Goal: Task Accomplishment & Management: Complete application form

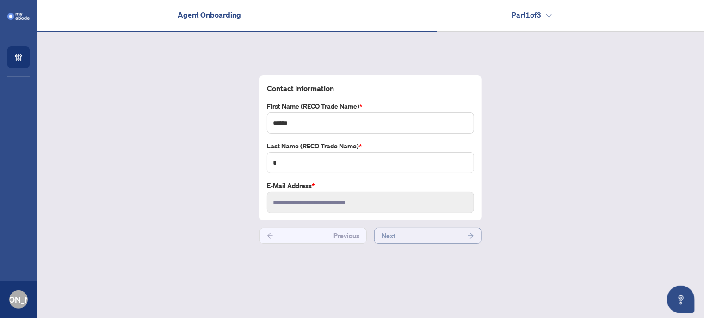
click at [391, 239] on span "Next" at bounding box center [388, 235] width 14 height 15
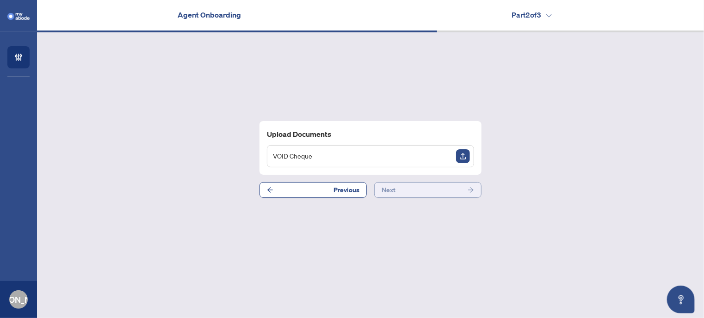
click at [431, 190] on button "Next" at bounding box center [427, 190] width 107 height 16
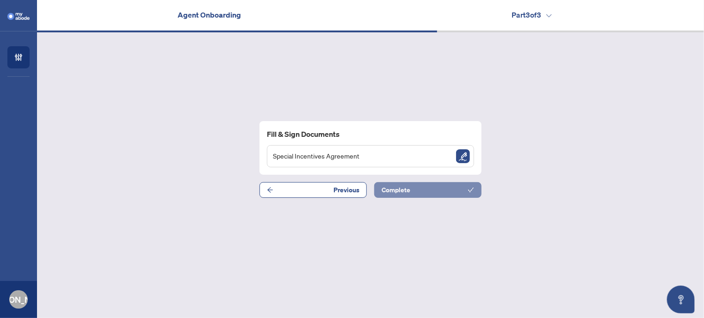
click at [431, 190] on button "Complete" at bounding box center [427, 190] width 107 height 16
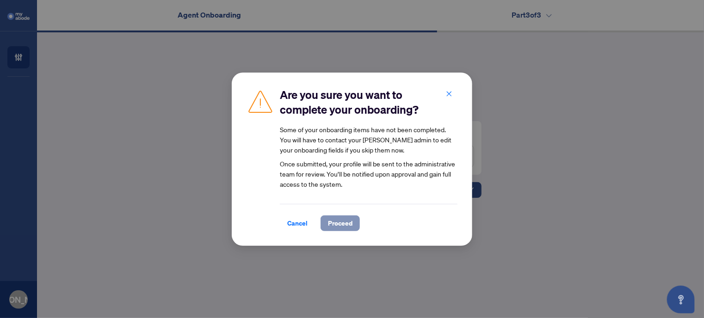
click at [341, 220] on span "Proceed" at bounding box center [340, 223] width 25 height 15
